Goal: Task Accomplishment & Management: Use online tool/utility

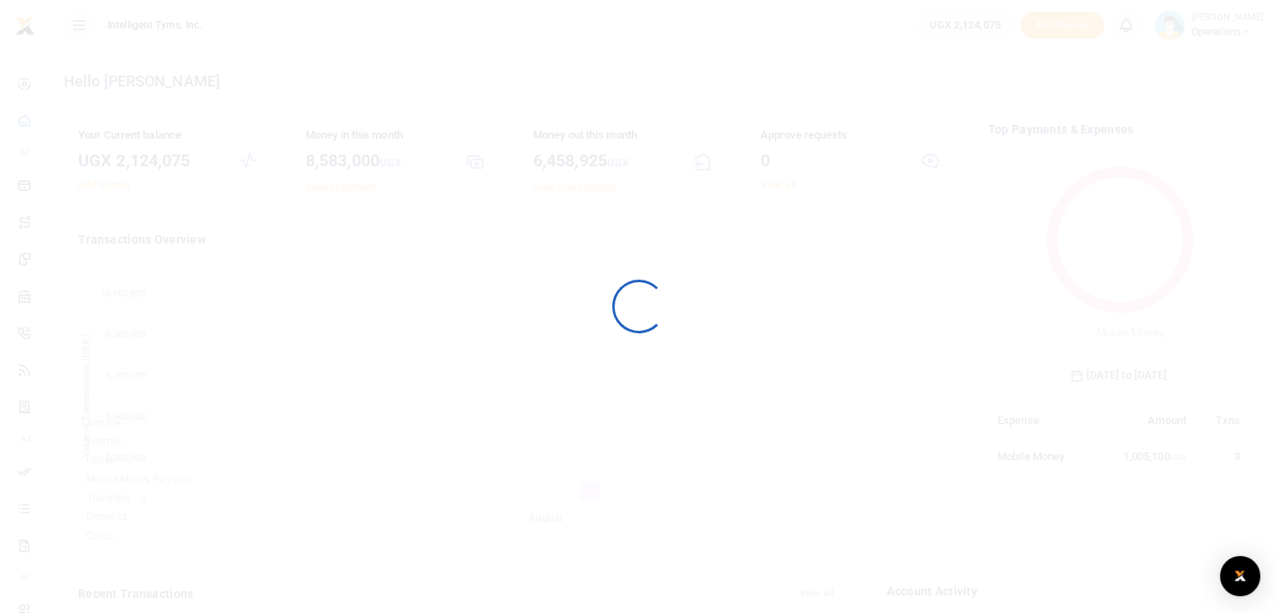
scroll to position [222, 249]
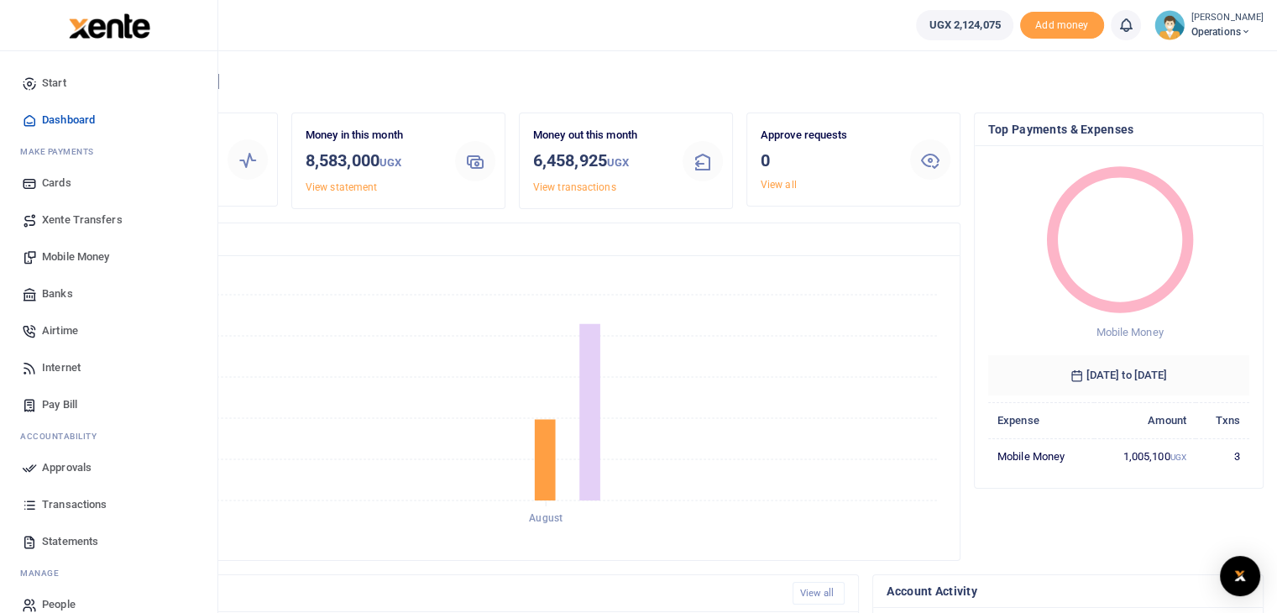
click at [60, 254] on span "Mobile Money" at bounding box center [75, 257] width 67 height 17
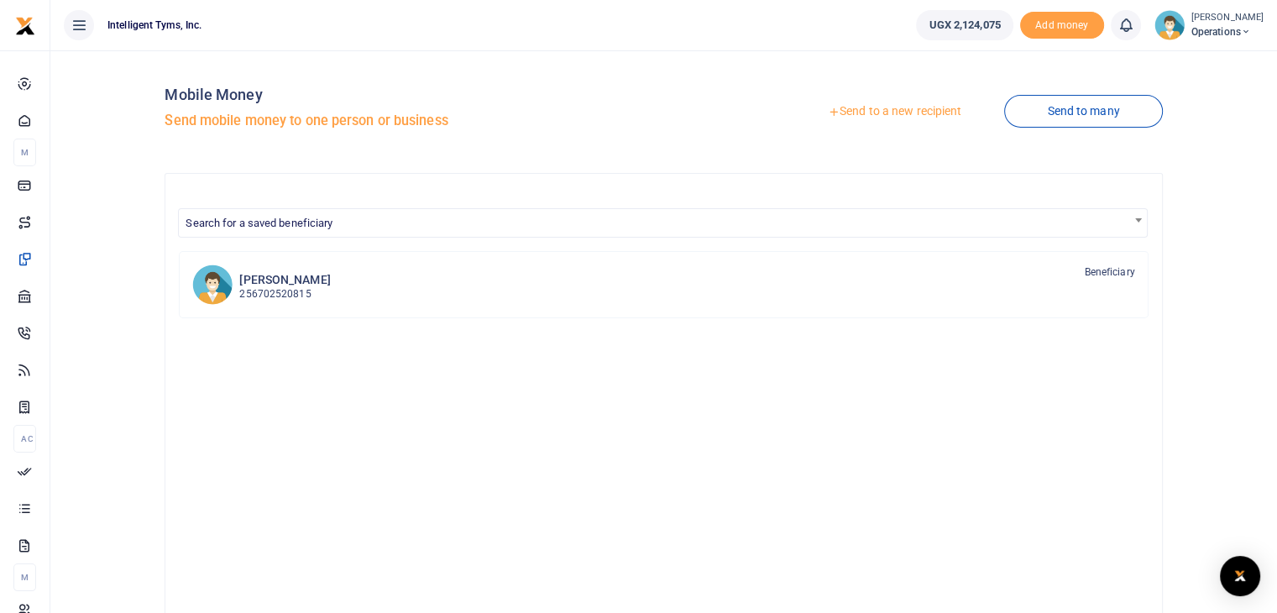
click at [899, 106] on link "Send to a new recipient" at bounding box center [894, 112] width 219 height 30
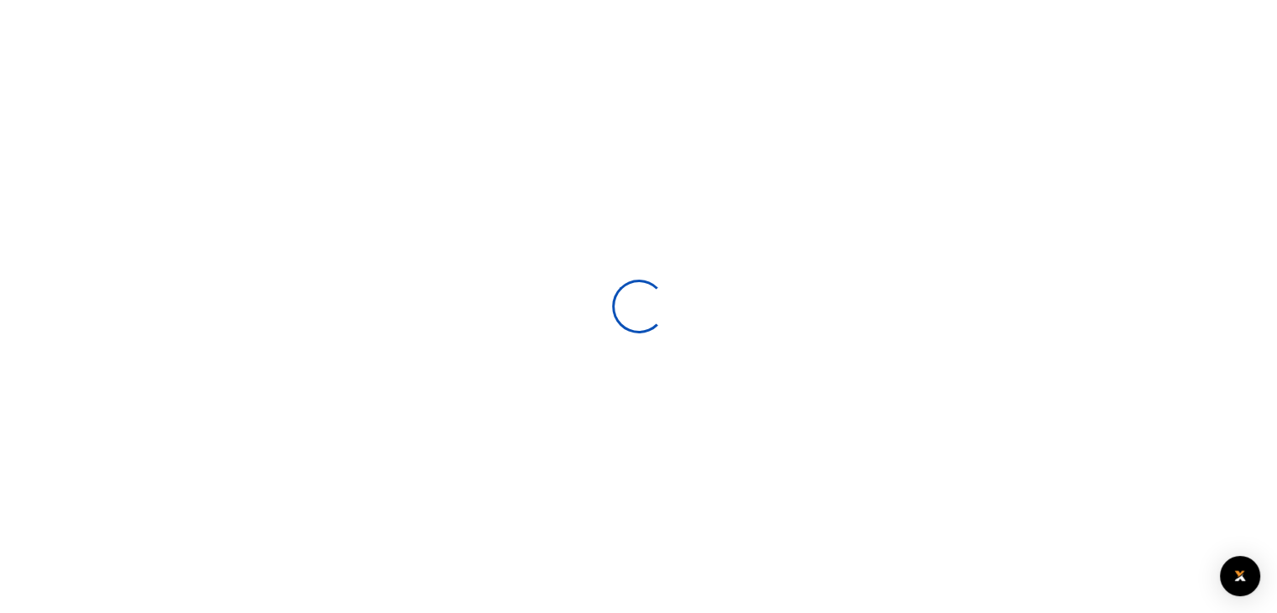
select select
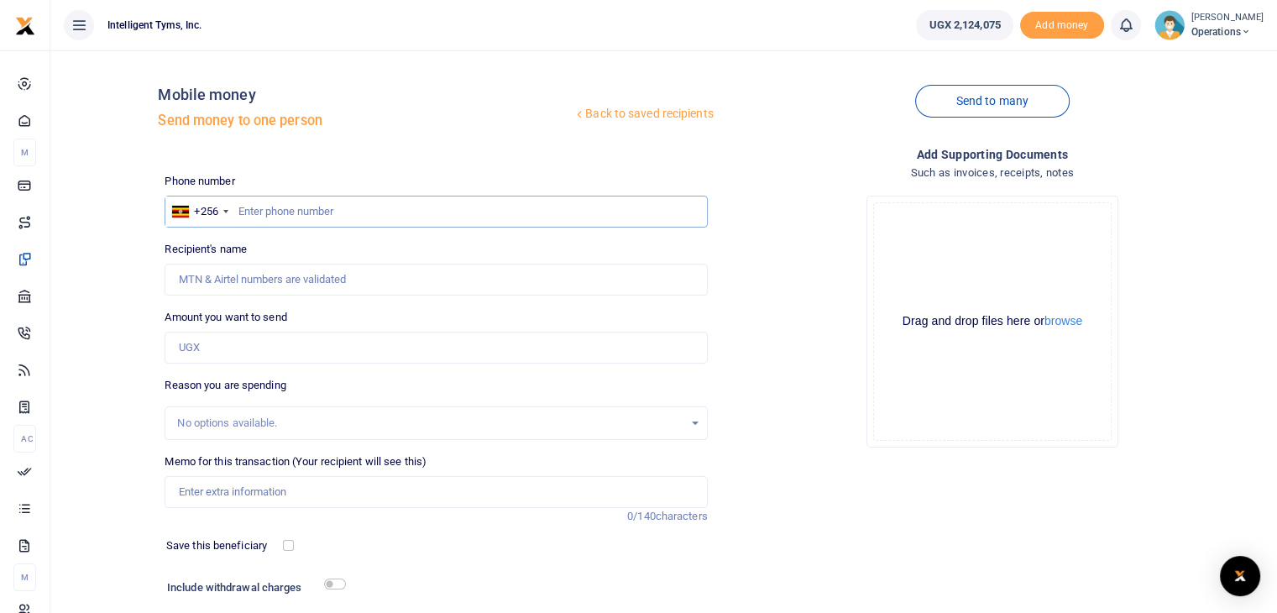
click at [260, 218] on input "text" at bounding box center [436, 212] width 542 height 32
type input "752953070"
click at [292, 350] on input "Amount you want to send" at bounding box center [436, 348] width 542 height 32
type input "1,000,000"
type input "Emmanuel Mvano"
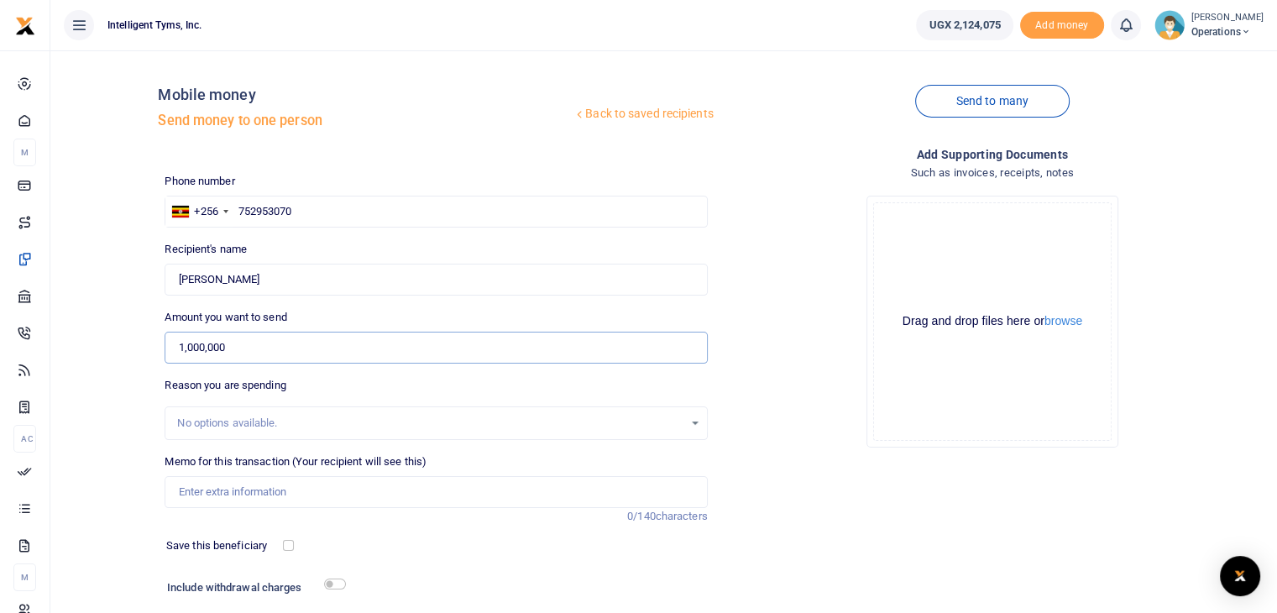
type input "1,000,000"
click at [288, 418] on div "No options available." at bounding box center [429, 423] width 505 height 17
click at [240, 490] on input "Memo for this transaction (Your recipient will see this)" at bounding box center [436, 492] width 542 height 32
type input "T"
type input "Strategy consultation"
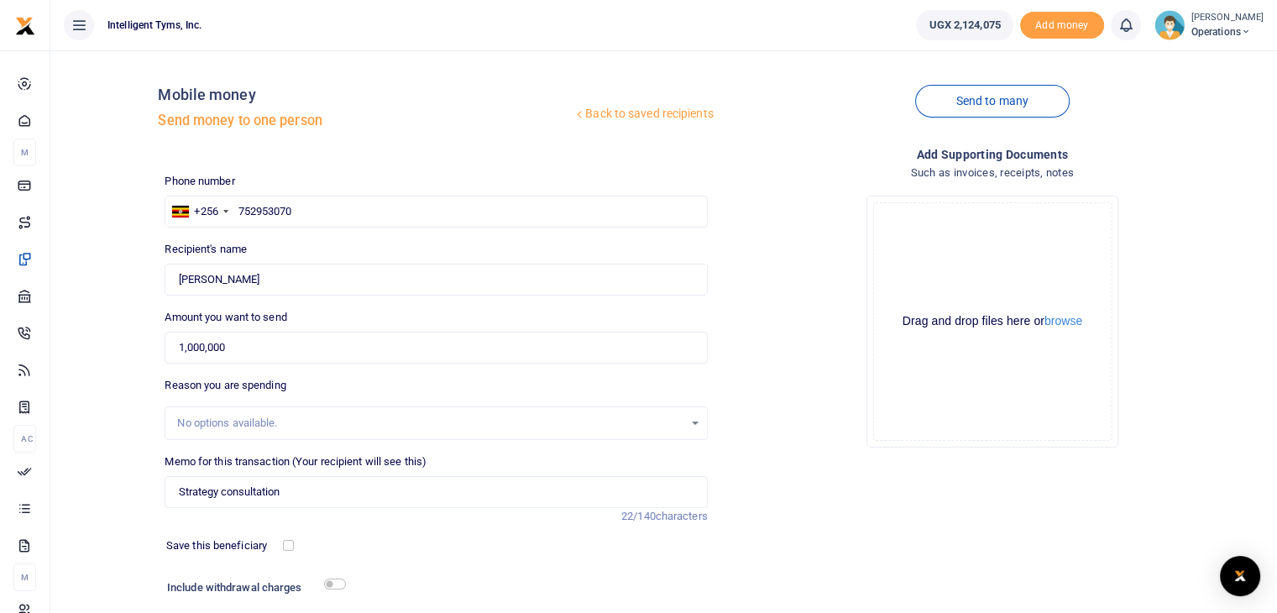
click at [780, 453] on div "Drop your files here Drag and drop files here or browse Powered by Uppy" at bounding box center [992, 321] width 542 height 279
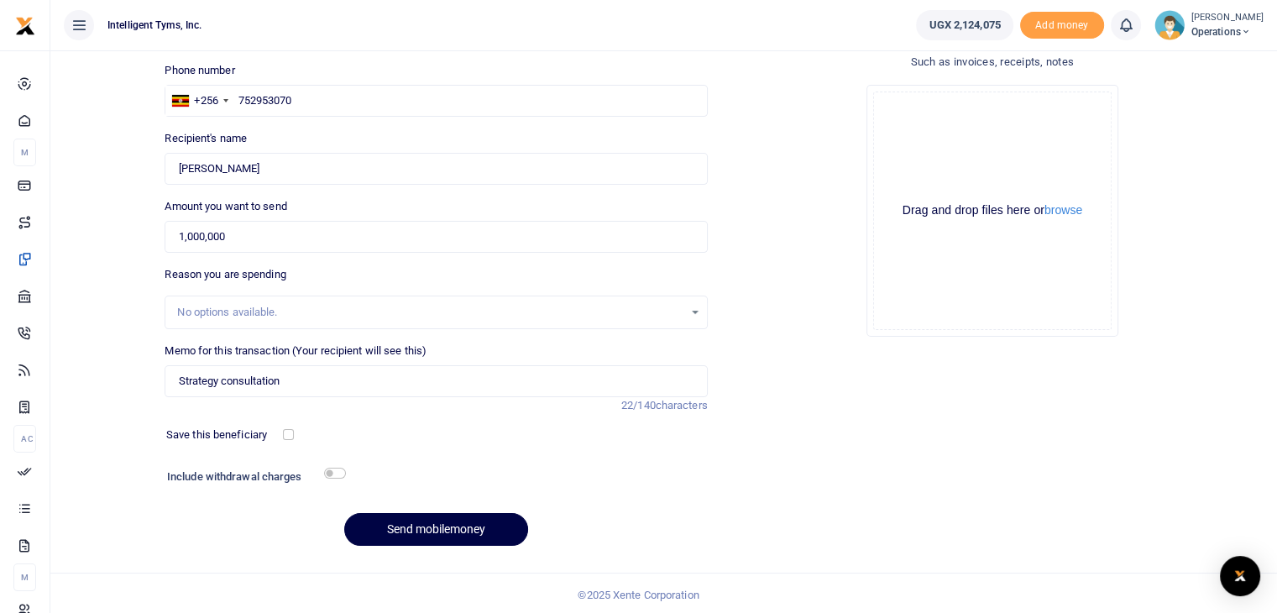
scroll to position [114, 0]
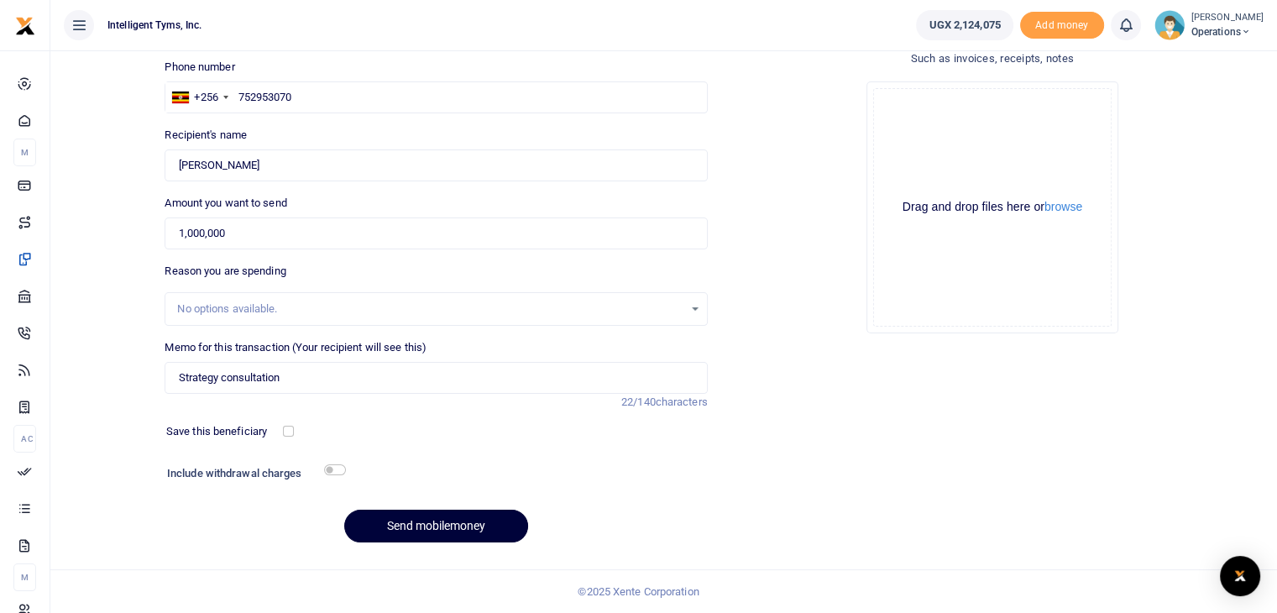
click at [403, 532] on button "Send mobilemoney" at bounding box center [436, 526] width 184 height 33
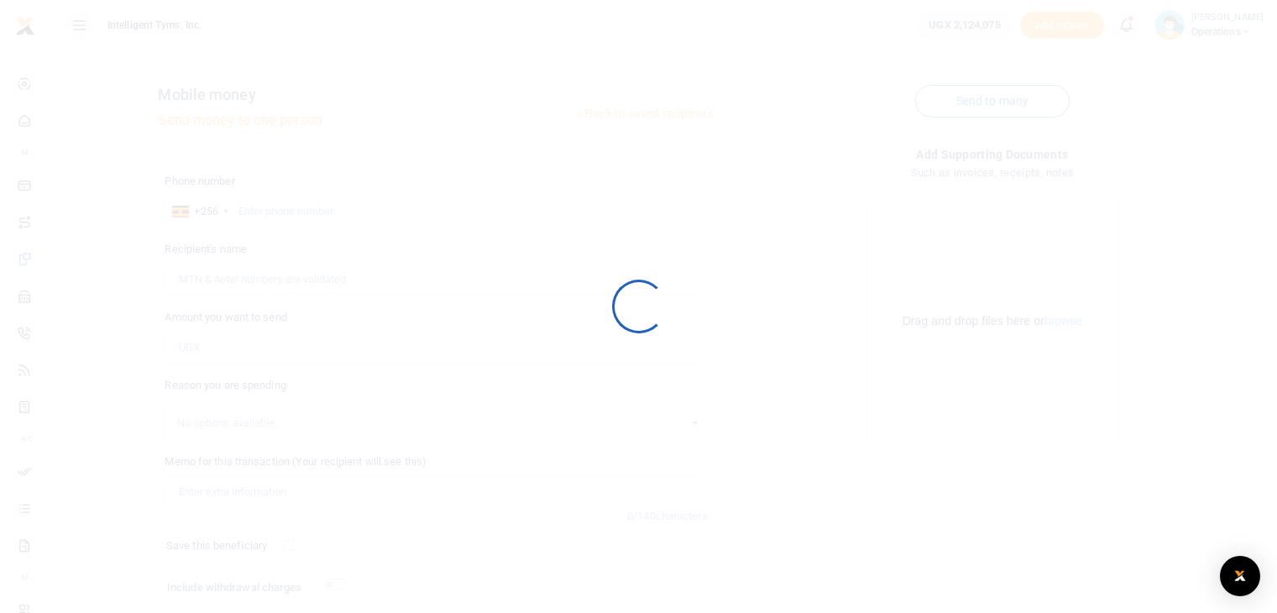
scroll to position [114, 0]
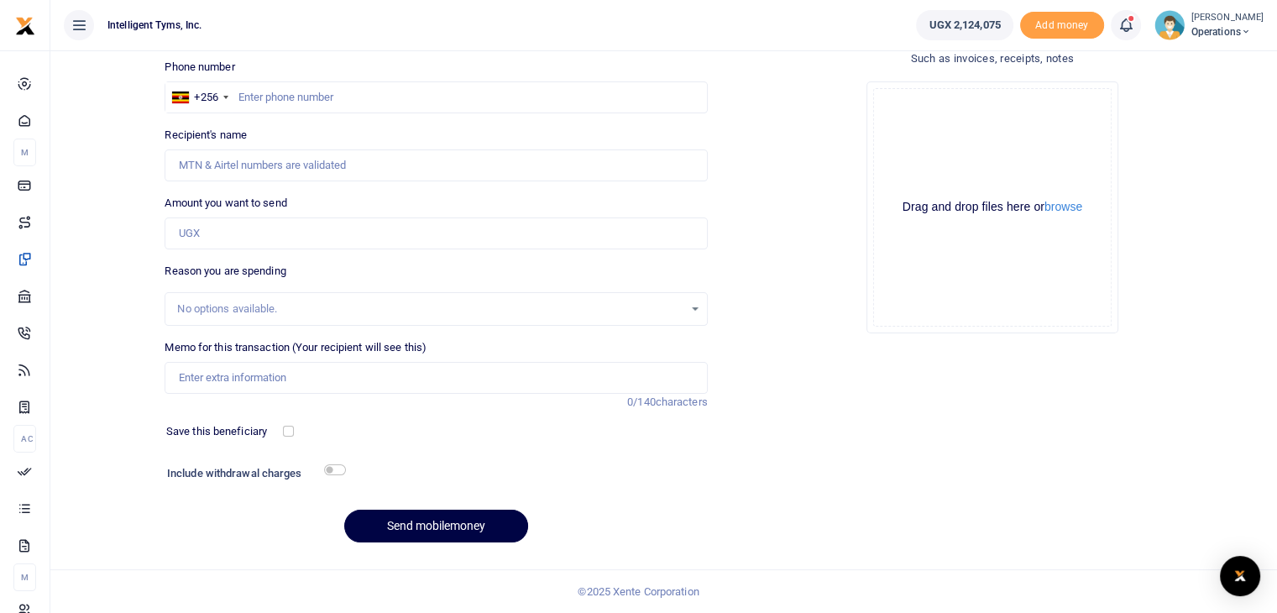
click at [1124, 28] on icon at bounding box center [1125, 25] width 17 height 18
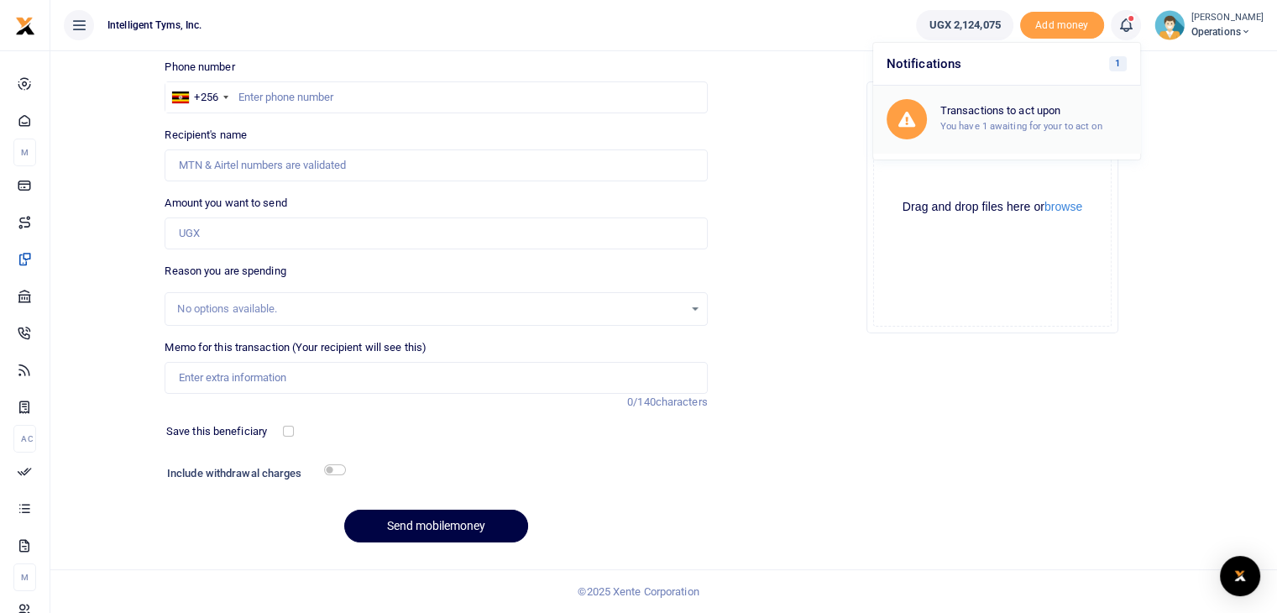
click at [1048, 126] on small "You have 1 awaiting for your to act on" at bounding box center [1021, 126] width 162 height 12
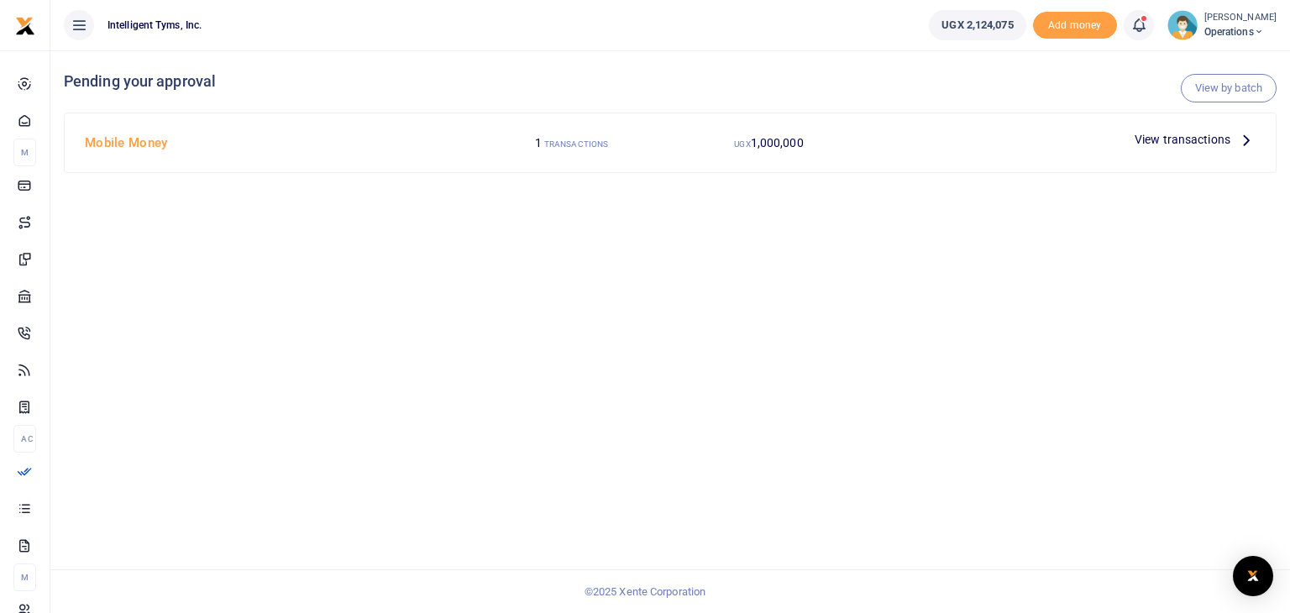
click at [1251, 143] on icon at bounding box center [1246, 139] width 18 height 18
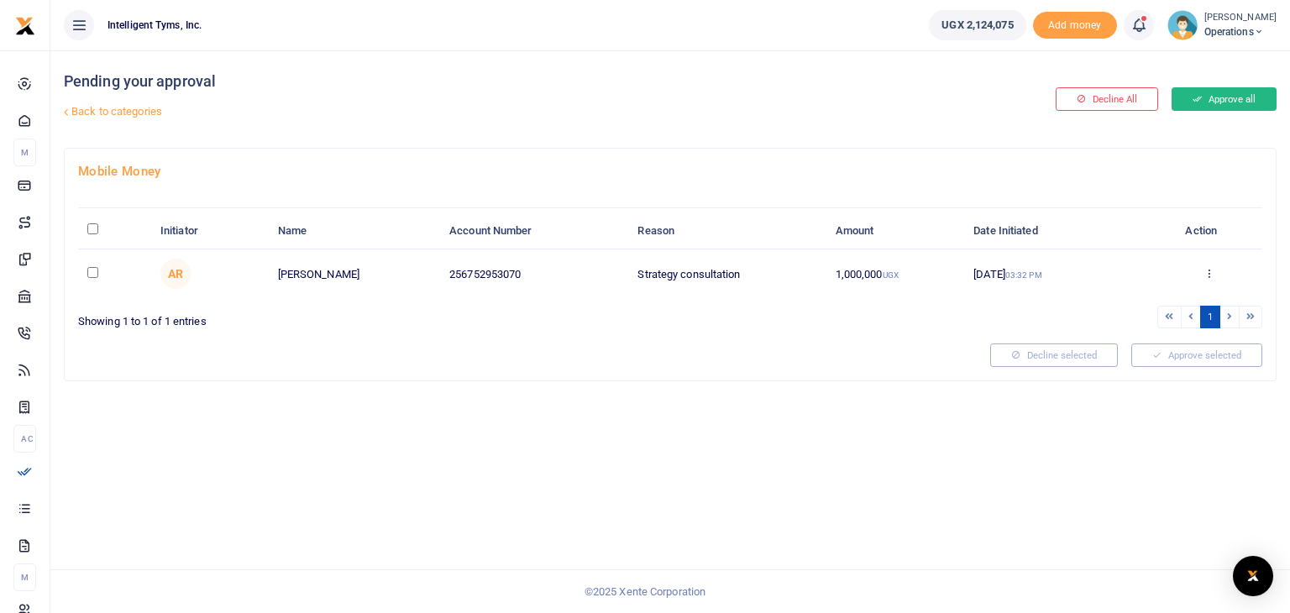
click at [1242, 87] on button "Approve all" at bounding box center [1223, 99] width 105 height 24
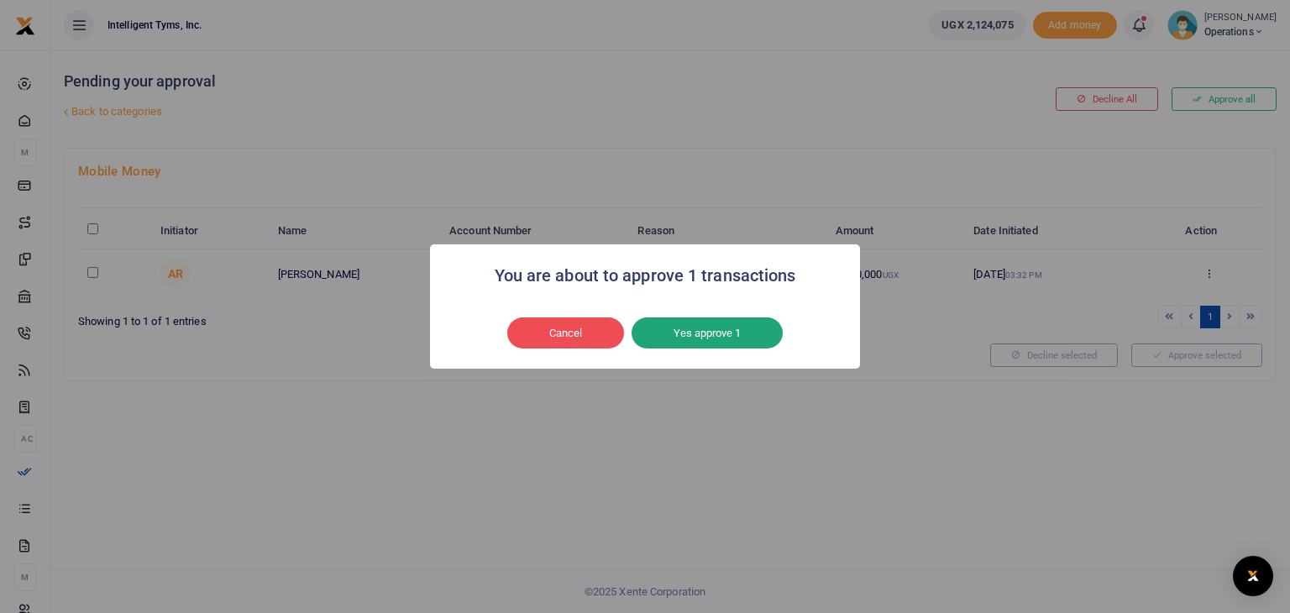
click at [672, 340] on button "Yes approve 1" at bounding box center [706, 333] width 151 height 32
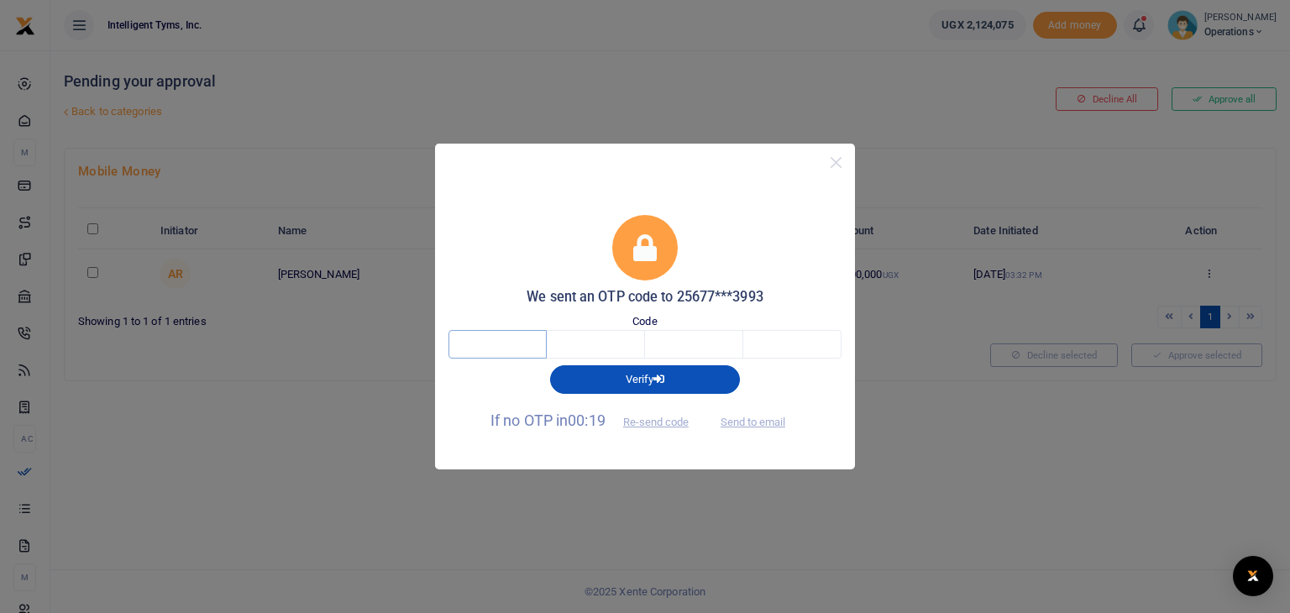
click at [472, 343] on input "text" at bounding box center [497, 344] width 98 height 29
type input "1"
type input "8"
type input "2"
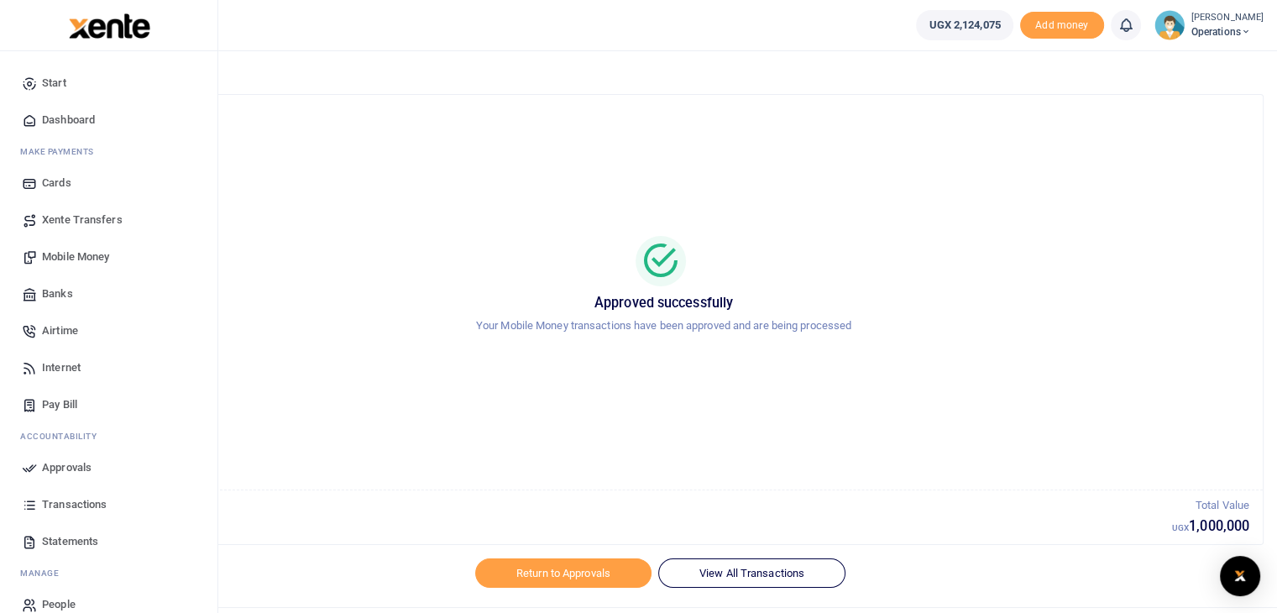
click at [93, 25] on img at bounding box center [109, 25] width 81 height 25
